Goal: Information Seeking & Learning: Learn about a topic

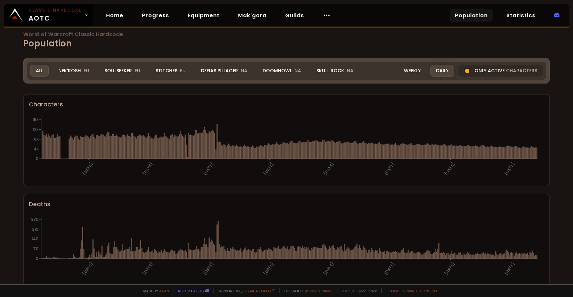
scroll to position [5, 0]
click at [211, 69] on div "Defias Pillager NA" at bounding box center [224, 71] width 58 height 12
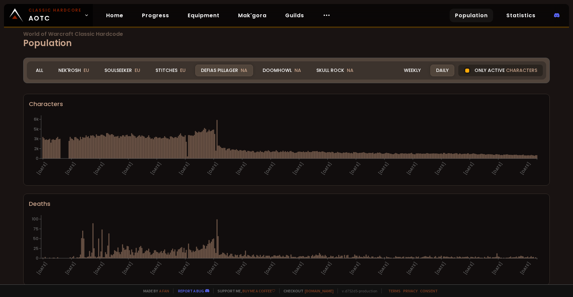
click at [471, 72] on div "Only active characters" at bounding box center [500, 71] width 84 height 12
click at [472, 71] on div "Only active characters" at bounding box center [500, 71] width 84 height 12
click at [174, 73] on div "Stitches EU" at bounding box center [170, 71] width 41 height 12
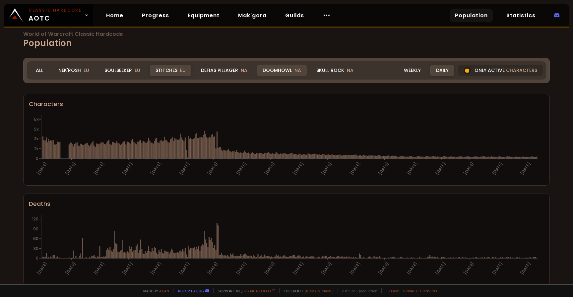
click at [282, 68] on div "Doomhowl NA" at bounding box center [282, 71] width 50 height 12
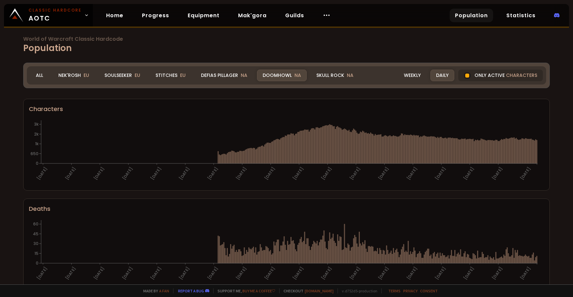
scroll to position [5, 0]
